Goal: Transaction & Acquisition: Purchase product/service

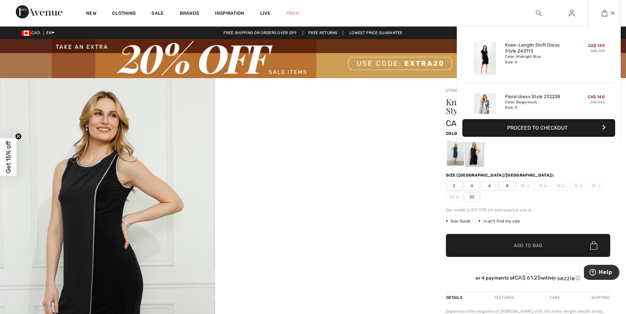
click at [604, 15] on img at bounding box center [605, 13] width 6 height 8
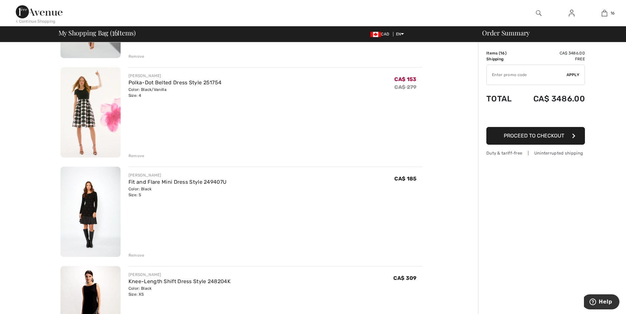
scroll to position [329, 0]
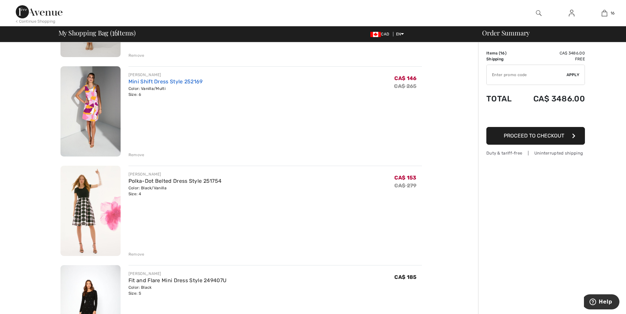
click at [167, 82] on link "Mini Shift Dress Style 252169" at bounding box center [165, 82] width 74 height 6
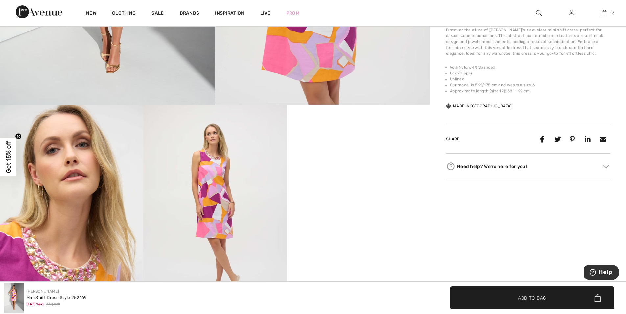
scroll to position [329, 0]
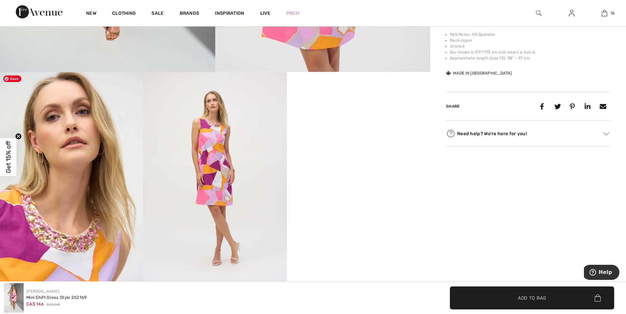
click at [102, 177] on img at bounding box center [71, 179] width 143 height 215
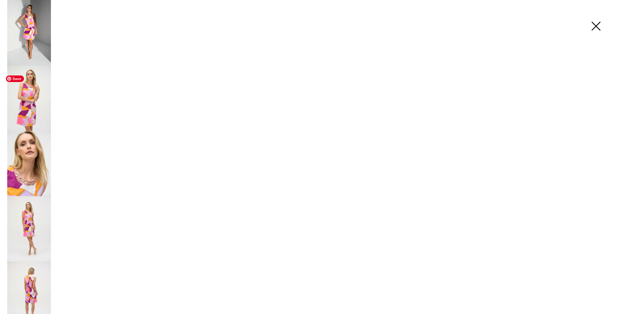
scroll to position [329, 0]
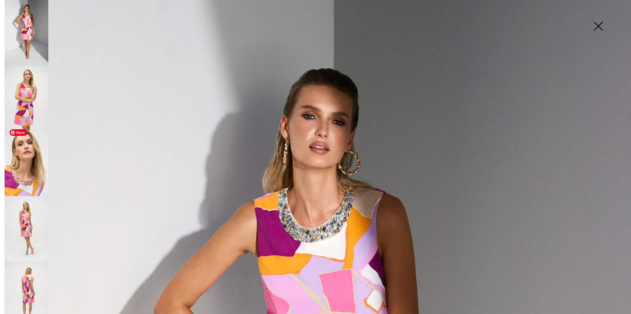
click at [31, 167] on img at bounding box center [27, 163] width 44 height 65
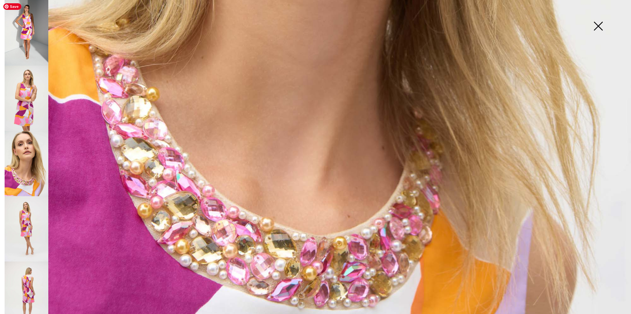
scroll to position [493, 0]
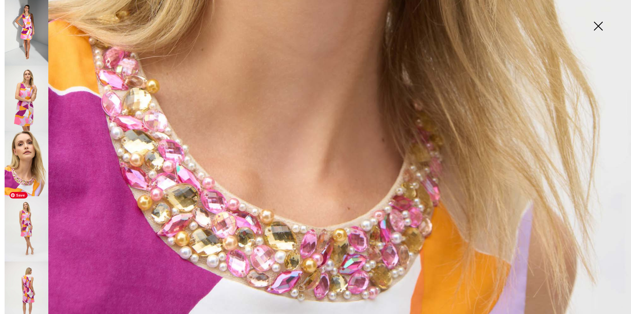
click at [23, 219] on img at bounding box center [27, 228] width 44 height 65
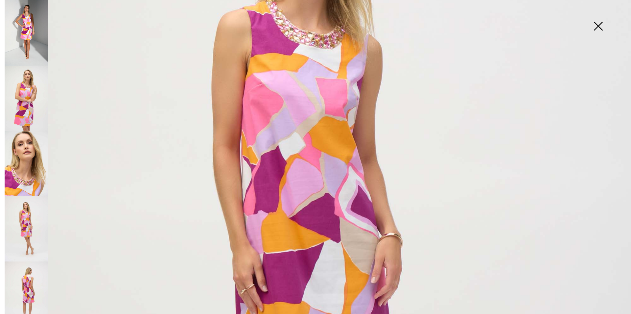
scroll to position [197, 0]
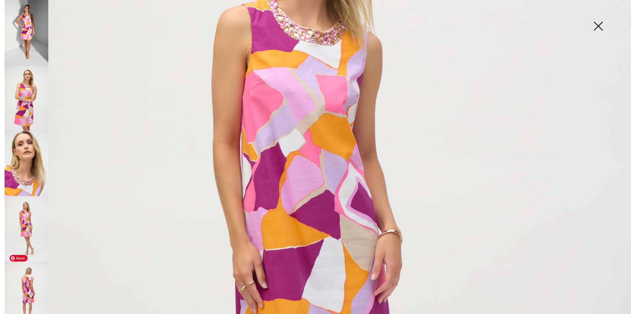
click at [39, 284] on img at bounding box center [27, 294] width 44 height 65
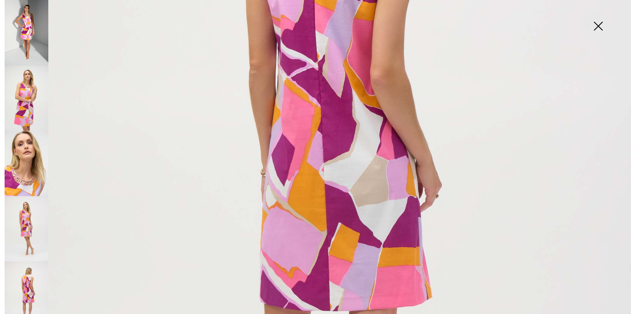
scroll to position [296, 0]
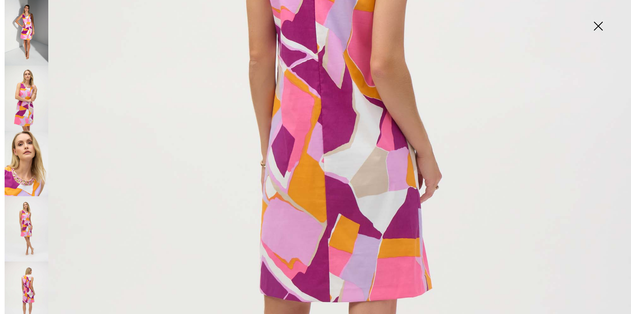
click at [598, 27] on img at bounding box center [597, 27] width 33 height 34
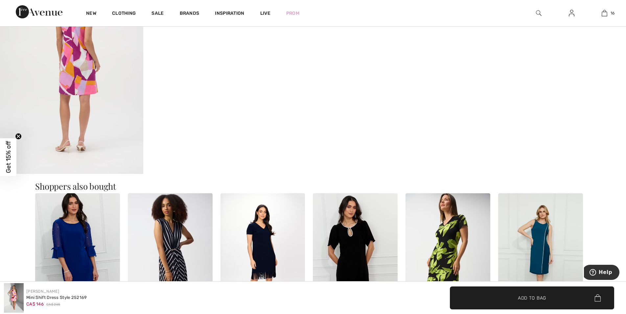
scroll to position [723, 0]
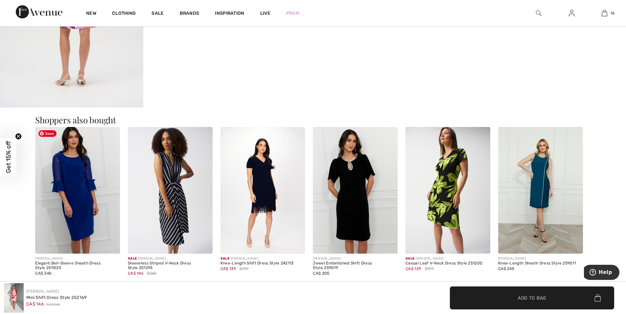
click at [93, 217] on img at bounding box center [77, 190] width 85 height 127
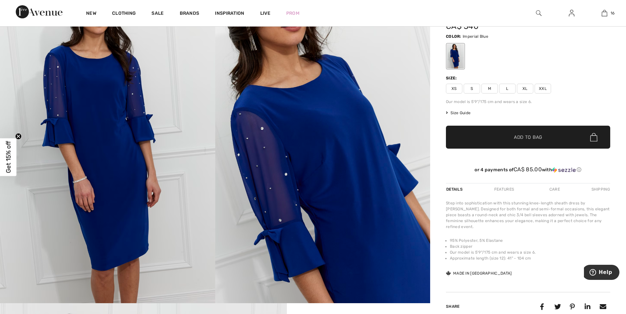
scroll to position [131, 0]
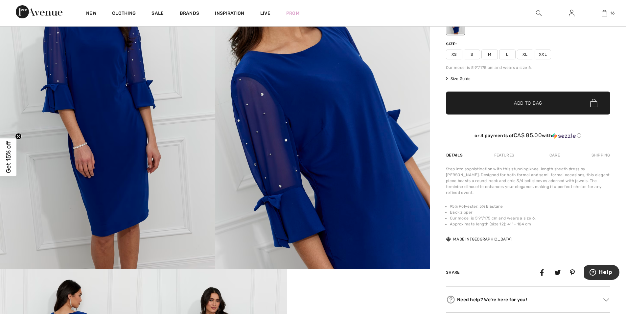
click at [461, 80] on span "Size Guide" at bounding box center [458, 79] width 25 height 6
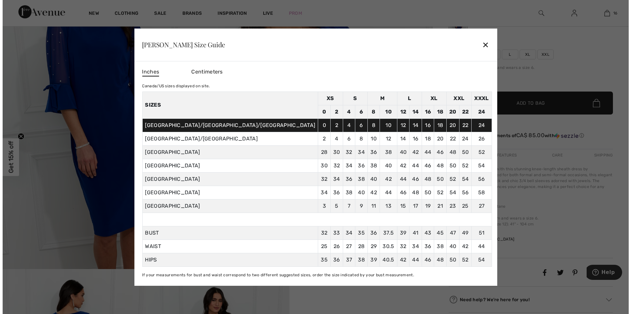
scroll to position [132, 0]
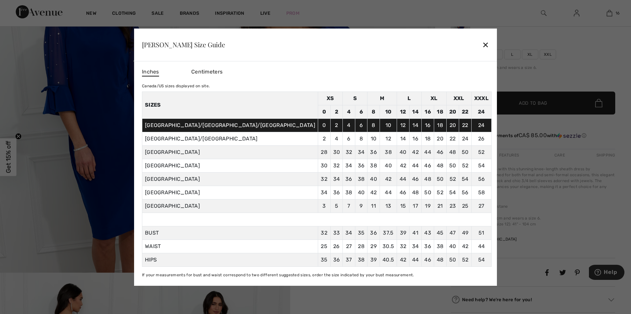
click at [482, 45] on div "✕" at bounding box center [485, 45] width 7 height 14
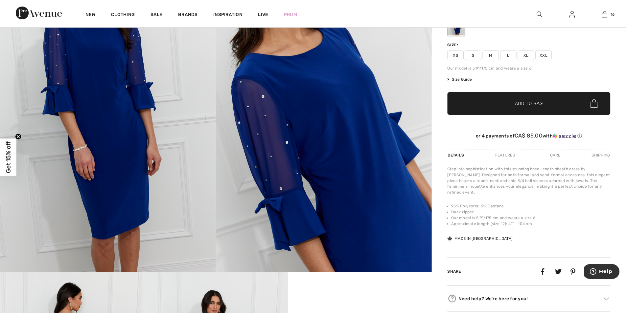
scroll to position [131, 0]
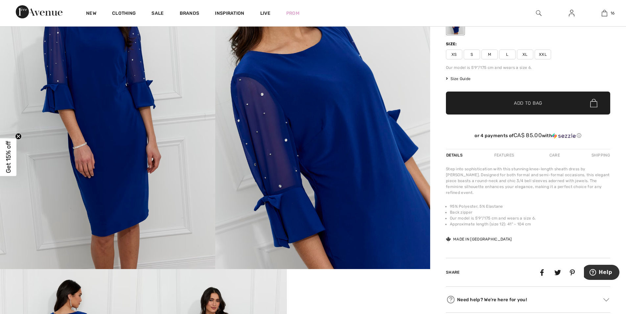
click at [466, 54] on span "S" at bounding box center [472, 55] width 16 height 10
click at [503, 107] on span "✔ Added to Bag Add to Bag" at bounding box center [528, 103] width 164 height 23
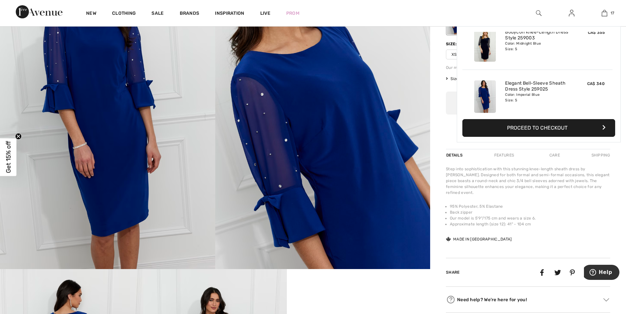
scroll to position [789, 0]
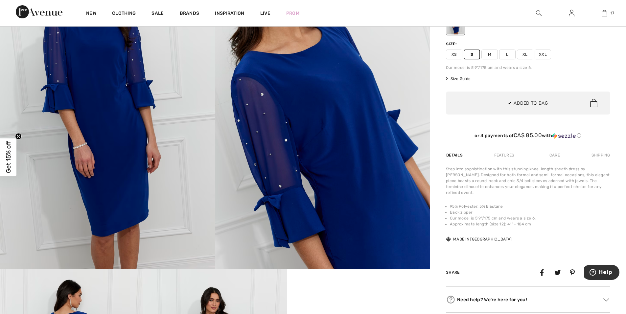
click at [505, 156] on div "Features" at bounding box center [504, 155] width 31 height 12
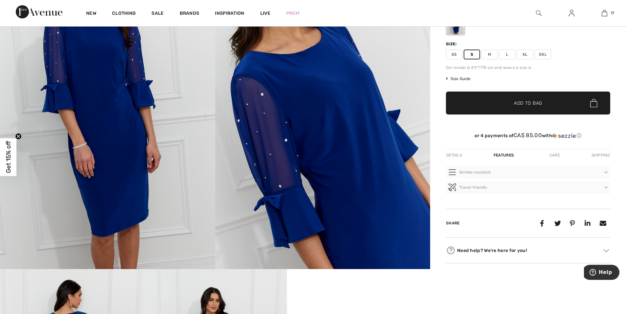
click at [555, 154] on div "Care" at bounding box center [555, 155] width 22 height 12
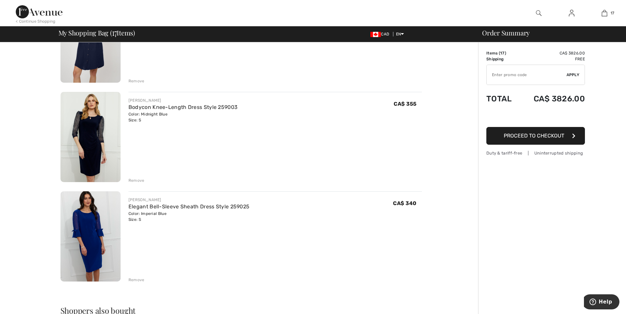
scroll to position [1511, 0]
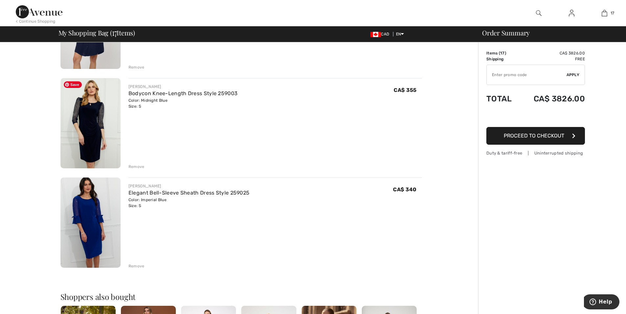
click at [102, 131] on img at bounding box center [90, 123] width 60 height 90
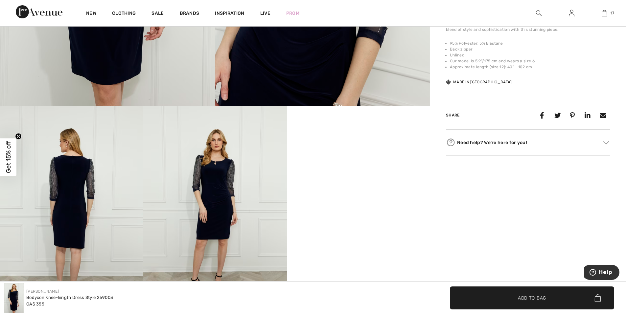
scroll to position [296, 0]
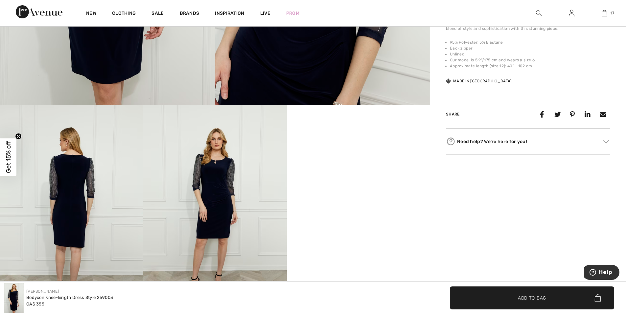
click at [405, 177] on video "Your browser does not support the video tag." at bounding box center [358, 141] width 143 height 72
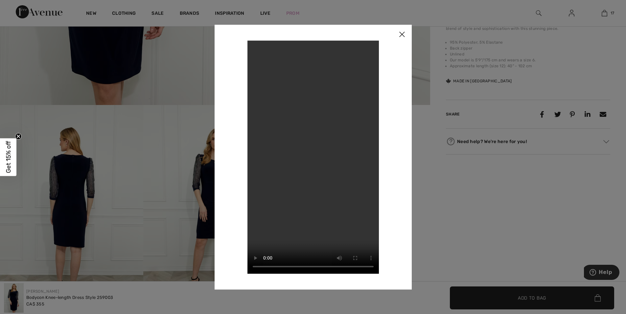
click at [402, 31] on img at bounding box center [402, 35] width 20 height 20
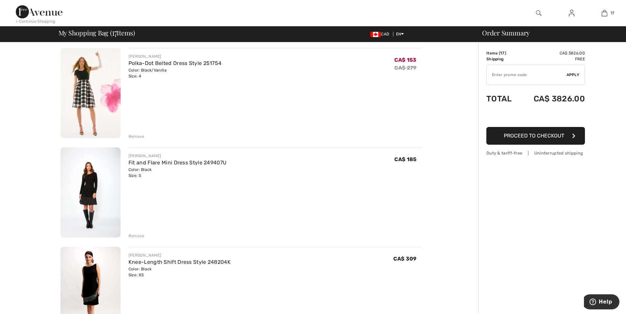
scroll to position [460, 0]
